Goal: Check status

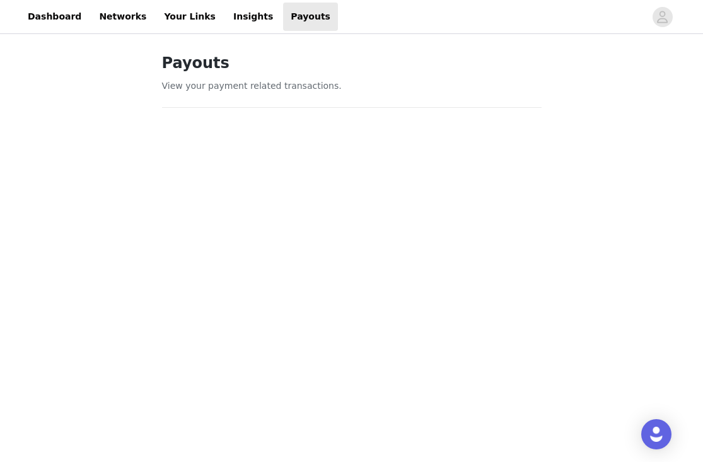
scroll to position [496, 0]
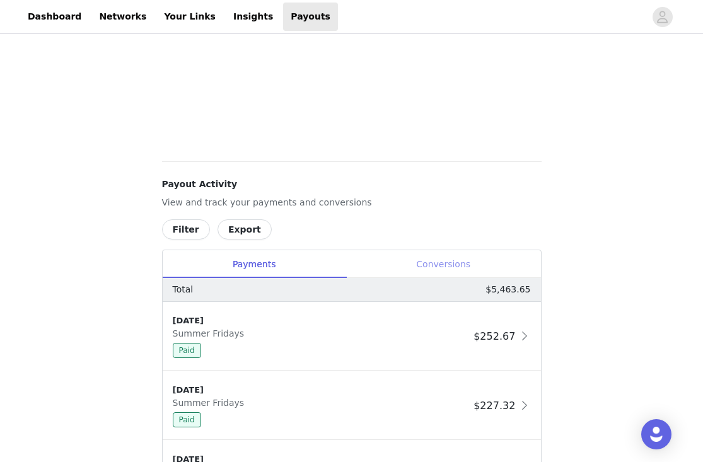
click at [453, 267] on div "Conversions" at bounding box center [443, 264] width 195 height 28
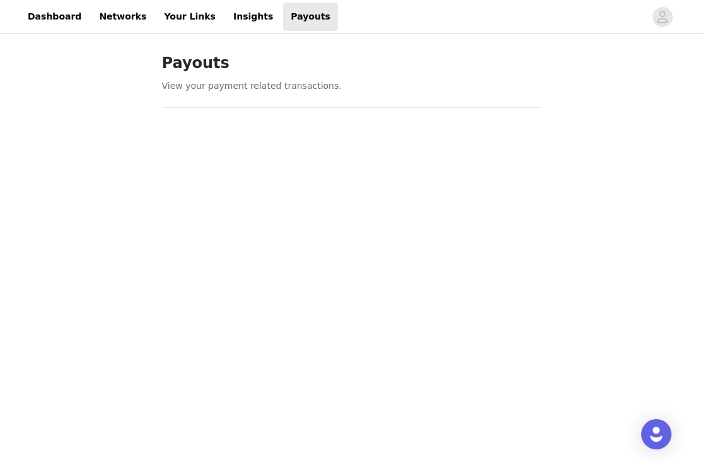
scroll to position [497, 0]
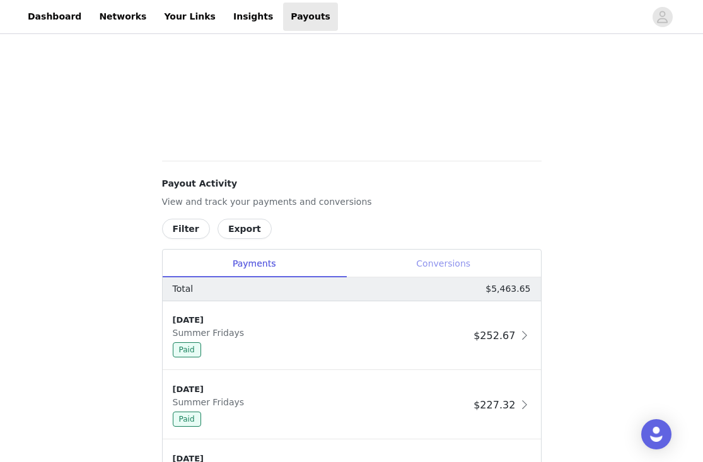
click at [421, 256] on div "Conversions" at bounding box center [443, 264] width 195 height 28
